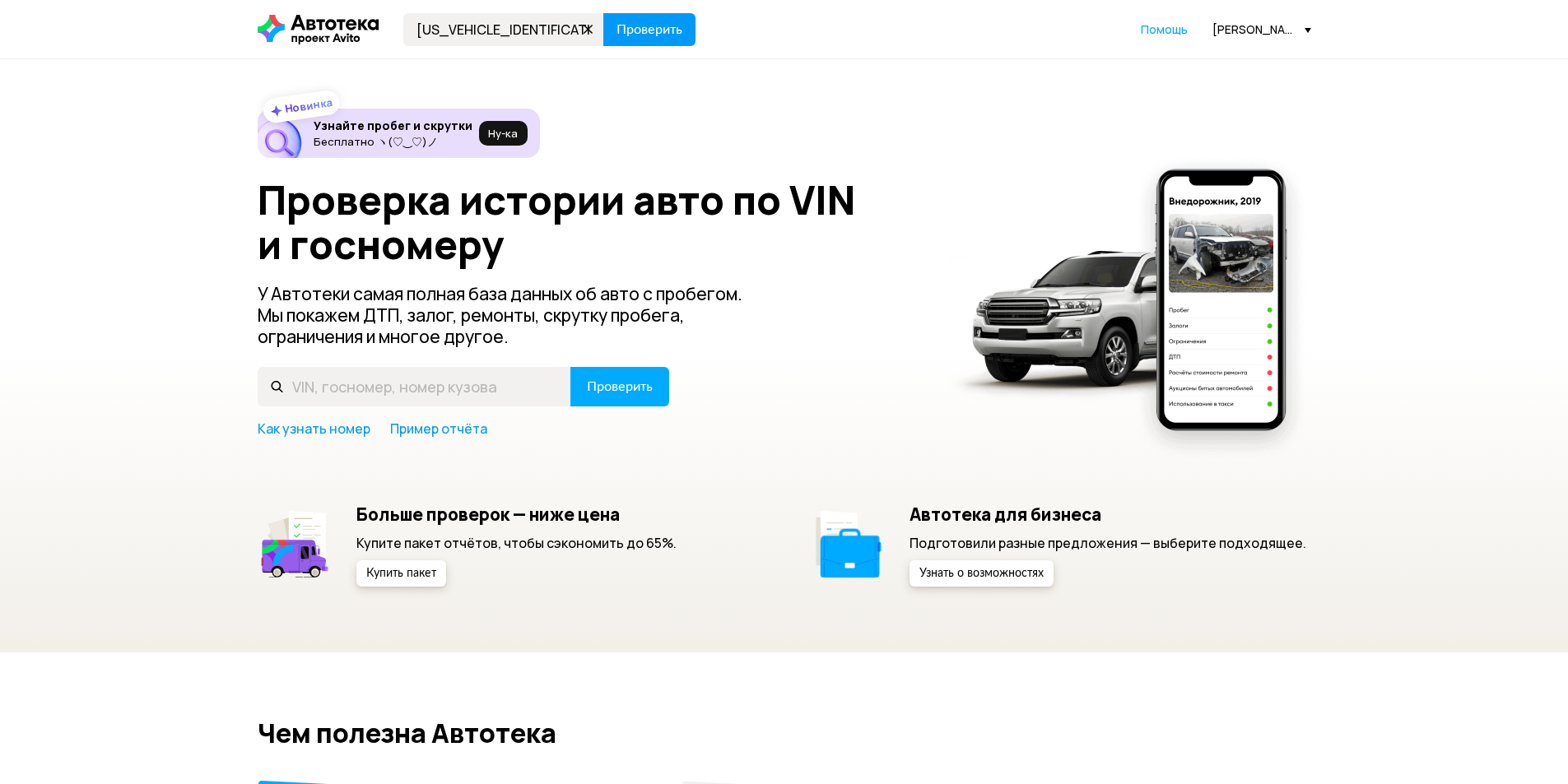
type input "[US_VEHICLE_IDENTIFICATION_NUMBER]"
click at [662, 23] on span "Проверить" at bounding box center [650, 30] width 66 height 14
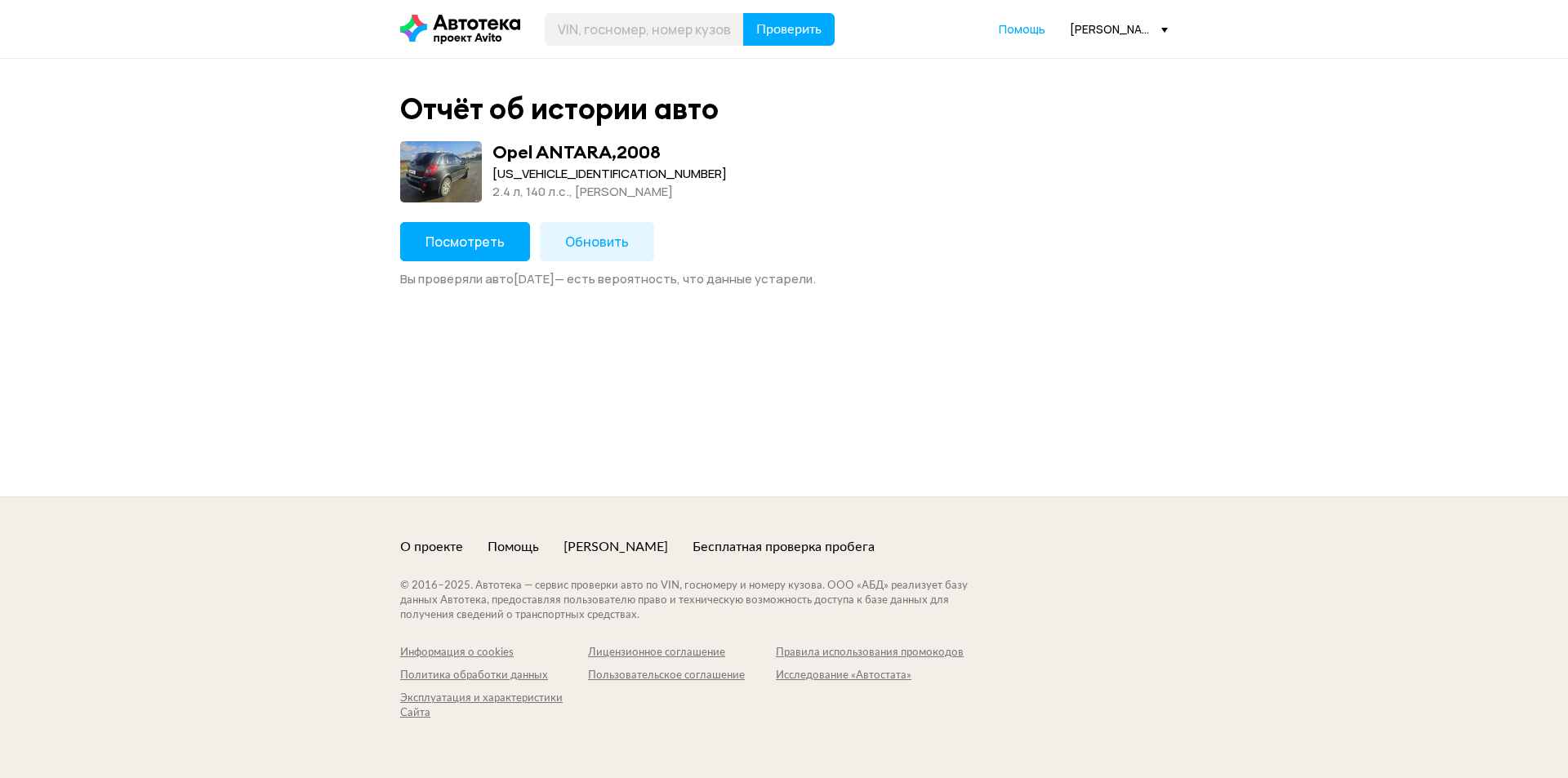
click at [566, 240] on span "Обновить" at bounding box center [597, 241] width 64 height 18
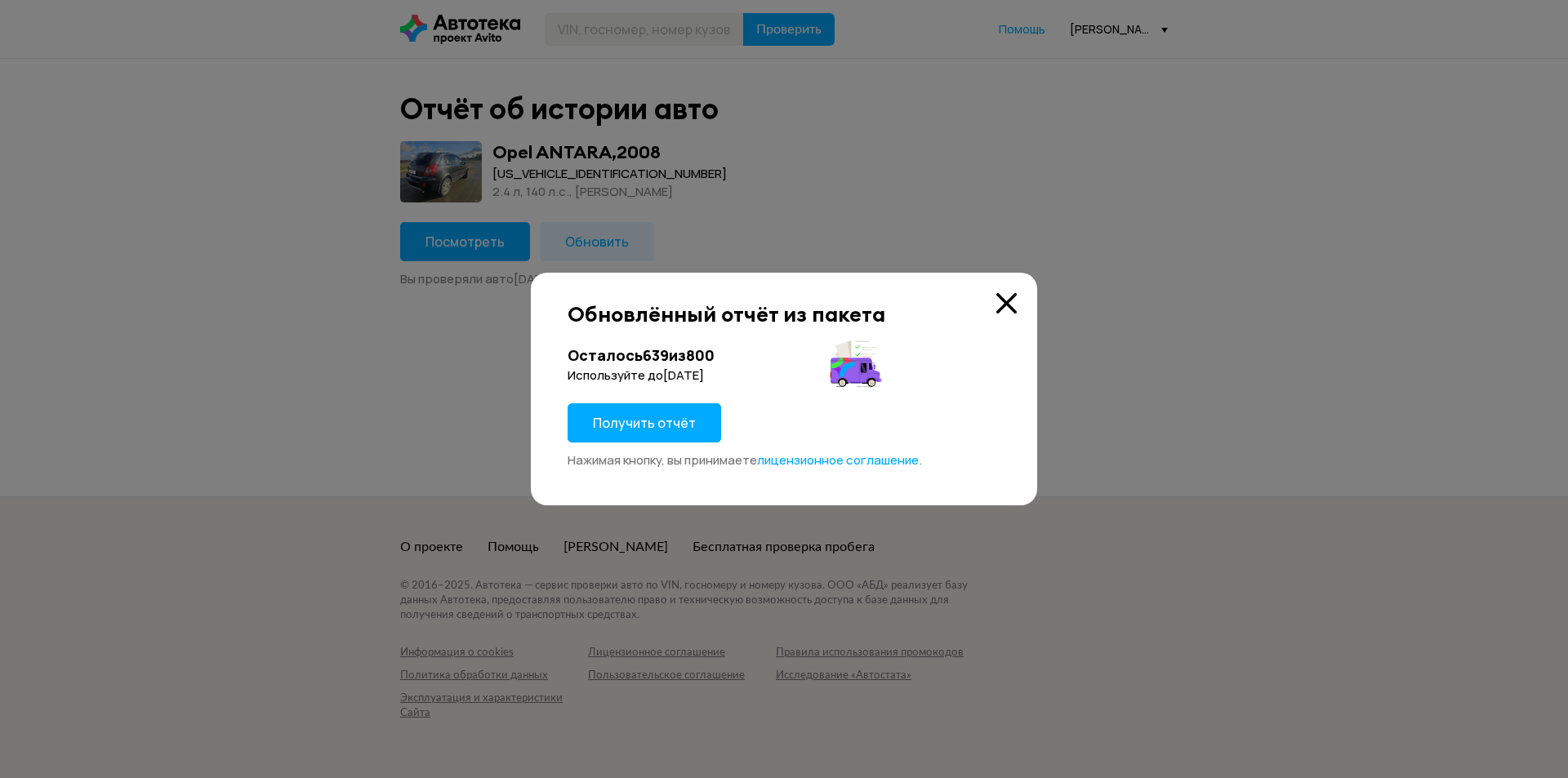
click at [618, 423] on span "Получить отчёт" at bounding box center [645, 423] width 103 height 18
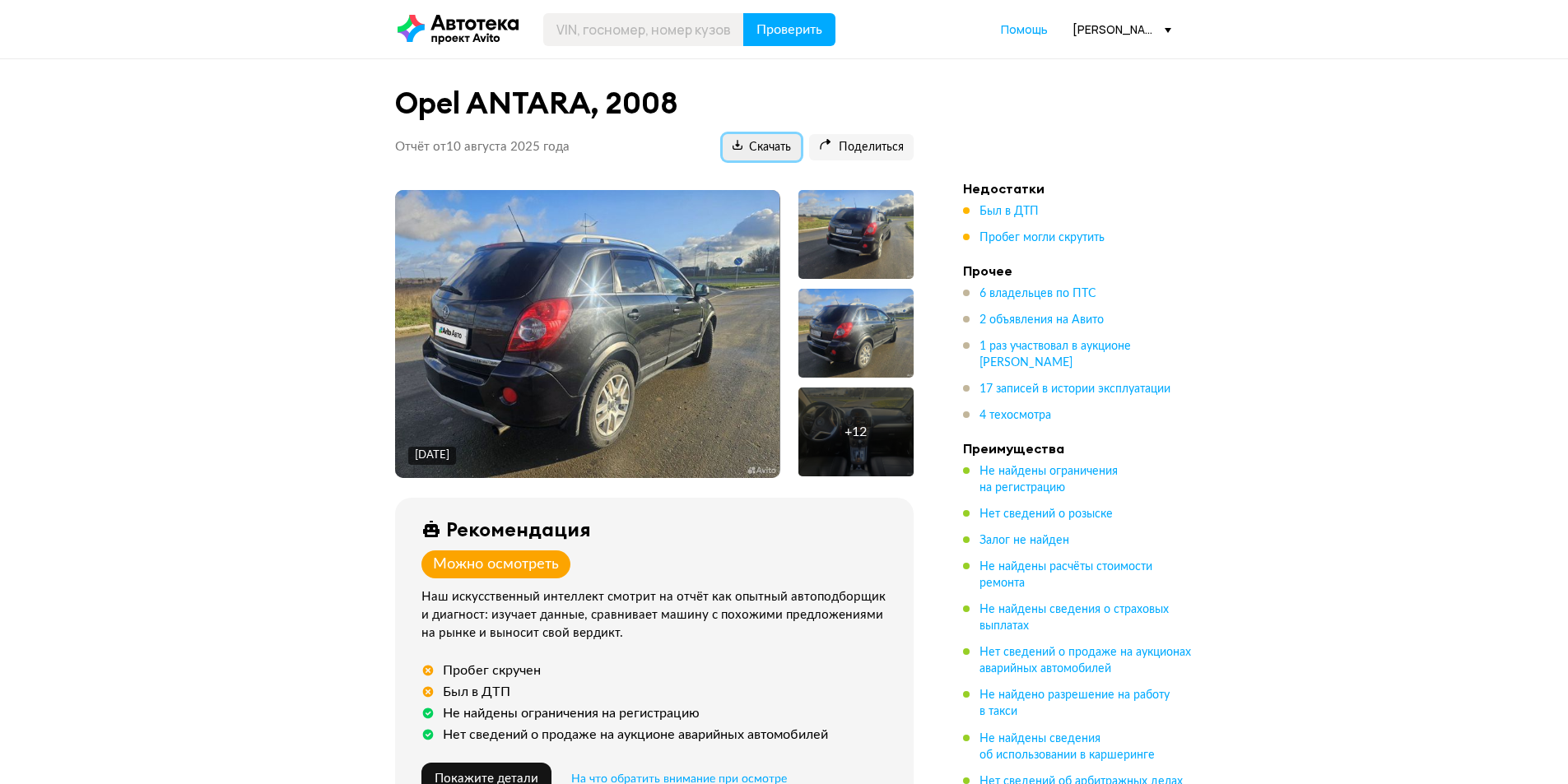
click at [760, 143] on span "Скачать" at bounding box center [762, 147] width 58 height 15
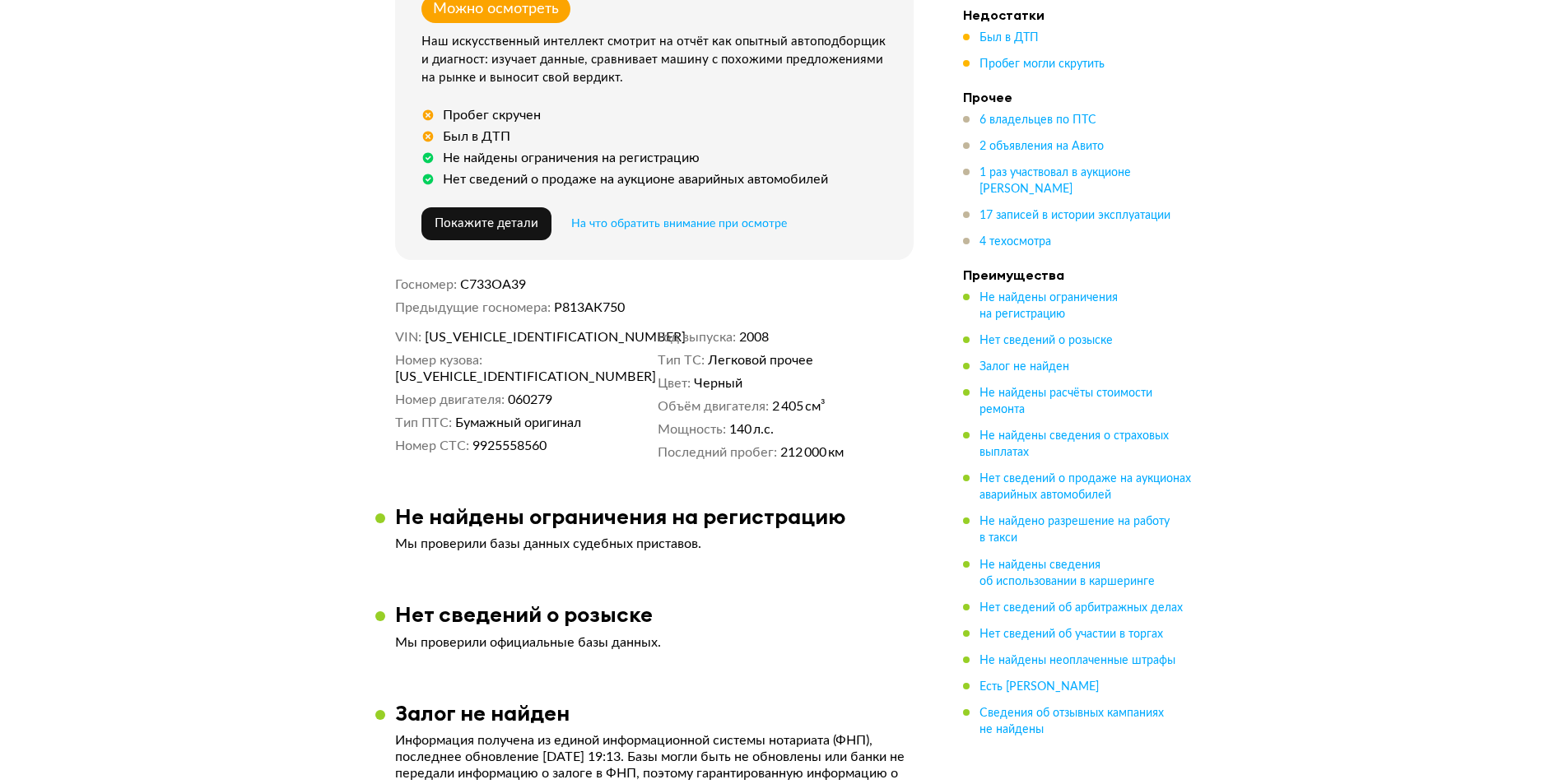
scroll to position [329, 0]
